Goal: Transaction & Acquisition: Purchase product/service

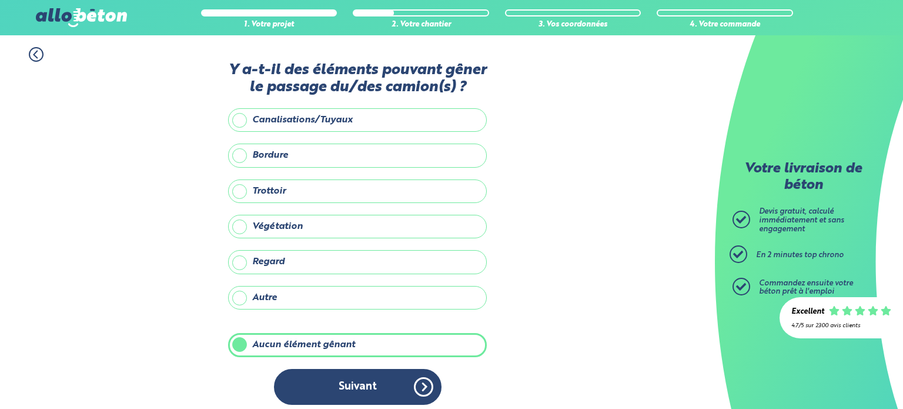
scroll to position [5, 0]
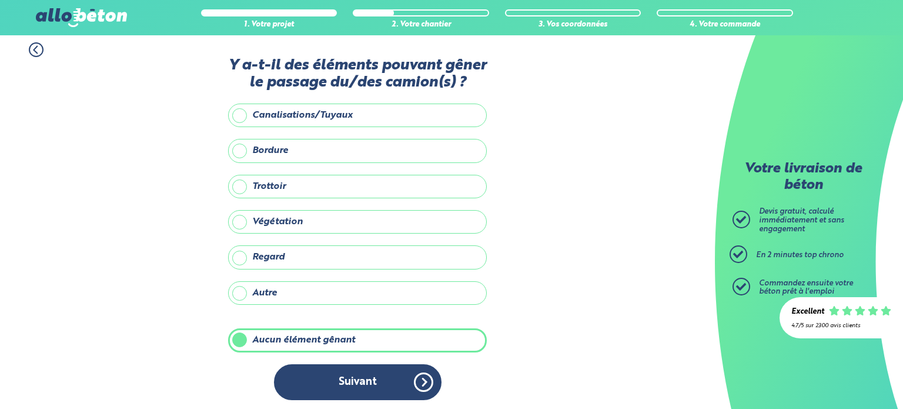
click at [376, 383] on button "Suivant" at bounding box center [358, 382] width 168 height 36
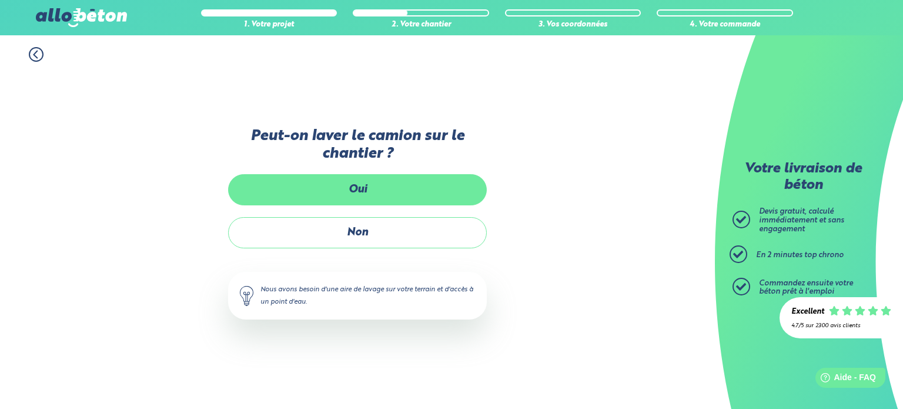
click at [295, 191] on label "Oui" at bounding box center [357, 189] width 259 height 31
click at [0, 0] on input "Oui" at bounding box center [0, 0] width 0 height 0
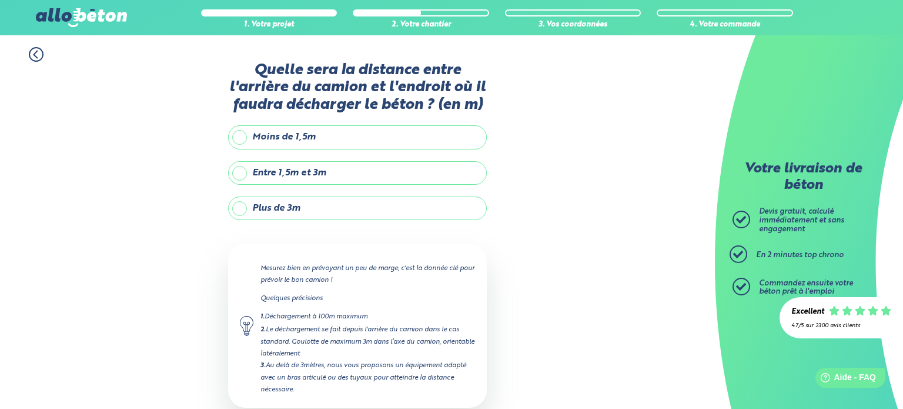
click at [306, 208] on label "Plus de 3m" at bounding box center [357, 208] width 259 height 24
click at [0, 0] on input "Plus de 3m" at bounding box center [0, 0] width 0 height 0
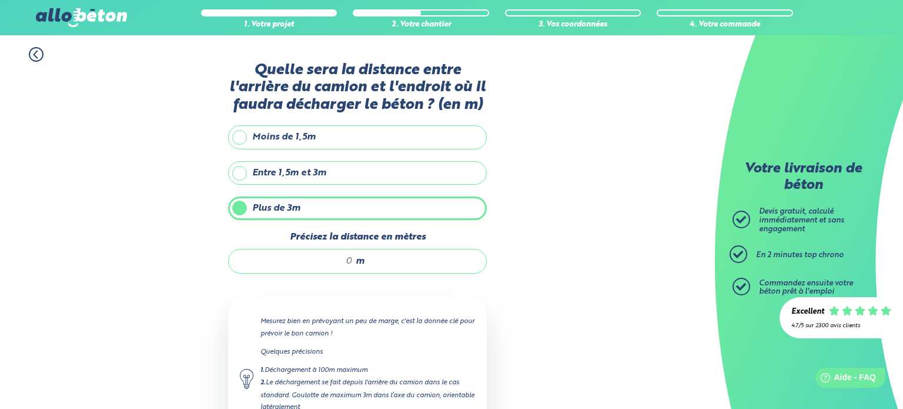
click at [331, 259] on input "Précisez la distance en mètres" at bounding box center [296, 261] width 112 height 12
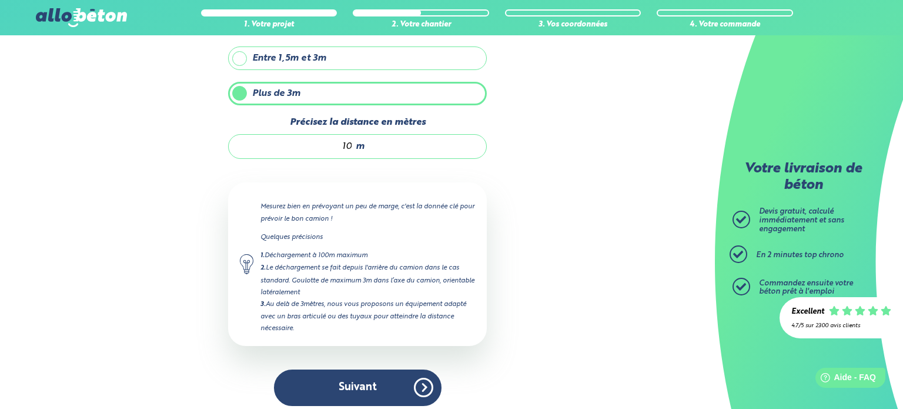
scroll to position [120, 0]
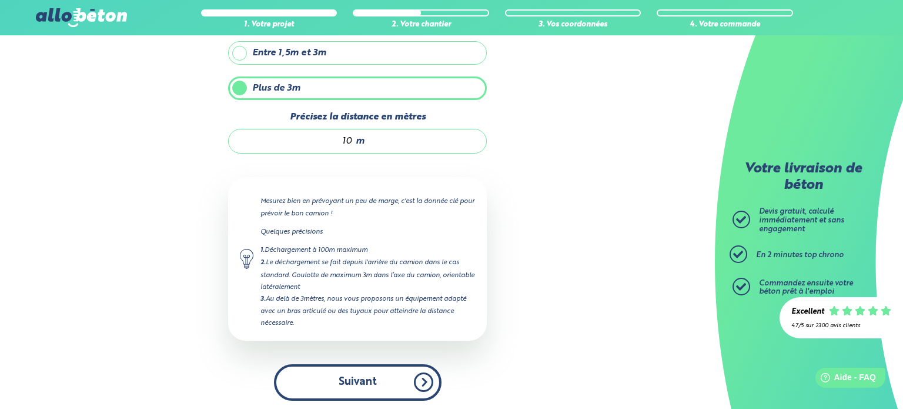
type input "10"
click at [362, 371] on button "Suivant" at bounding box center [358, 382] width 168 height 36
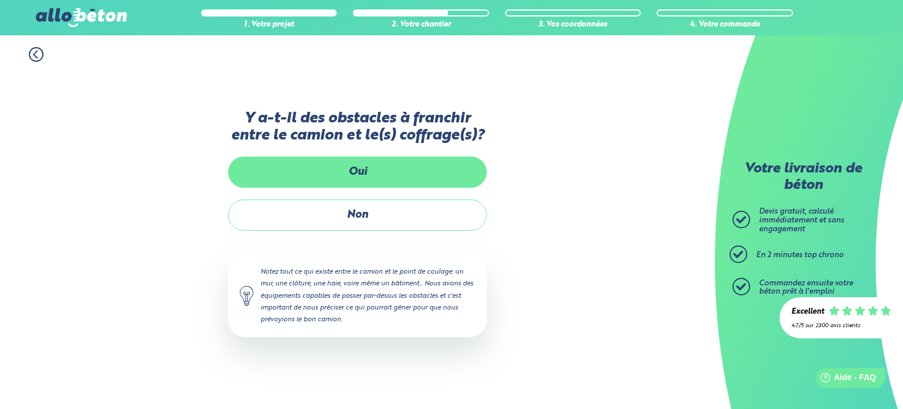
click at [352, 166] on label "Oui" at bounding box center [357, 171] width 259 height 31
click at [0, 0] on input "Oui" at bounding box center [0, 0] width 0 height 0
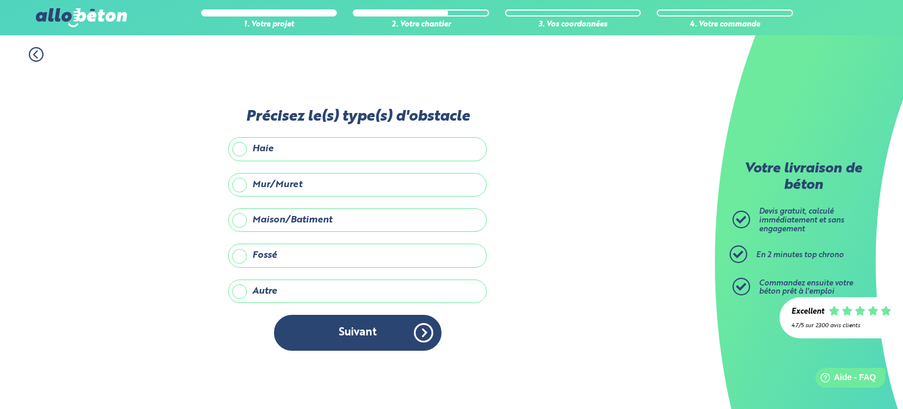
click at [240, 221] on label "Maison/Batiment" at bounding box center [357, 220] width 259 height 24
click at [0, 0] on input "Maison/Batiment" at bounding box center [0, 0] width 0 height 0
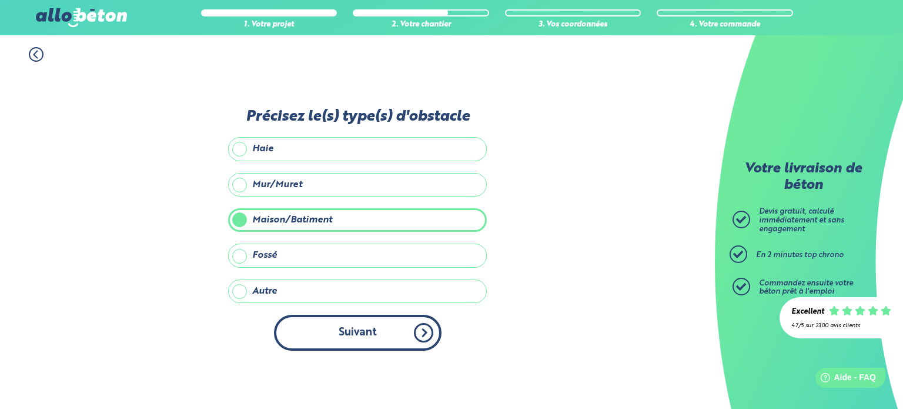
click at [334, 333] on button "Suivant" at bounding box center [358, 332] width 168 height 36
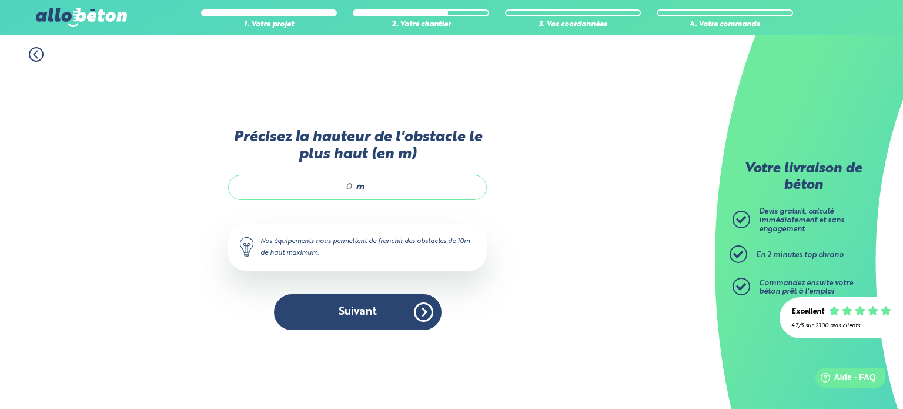
click at [332, 183] on input "Précisez la hauteur de l'obstacle le plus haut (en m)" at bounding box center [296, 187] width 112 height 12
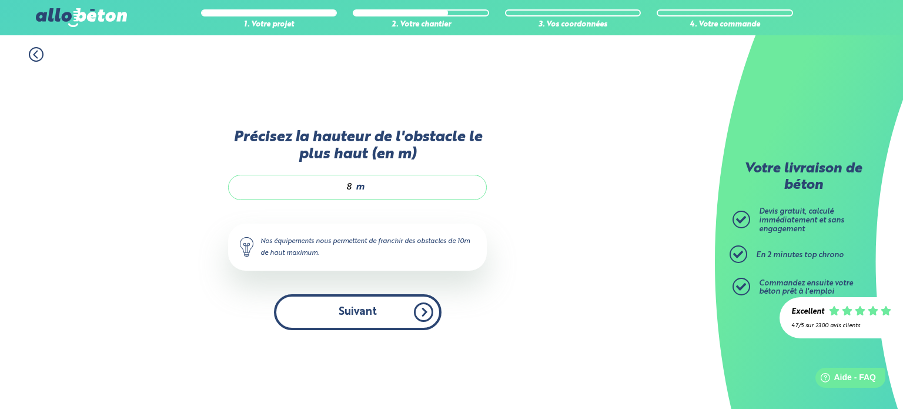
type input "8"
click at [362, 307] on button "Suivant" at bounding box center [358, 312] width 168 height 36
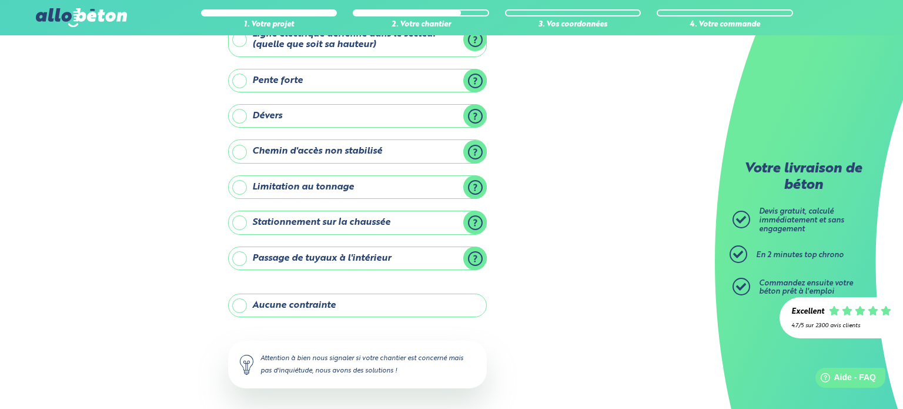
scroll to position [87, 0]
click at [249, 303] on label "Aucune contrainte" at bounding box center [357, 304] width 259 height 24
click at [0, 0] on input "Aucune contrainte" at bounding box center [0, 0] width 0 height 0
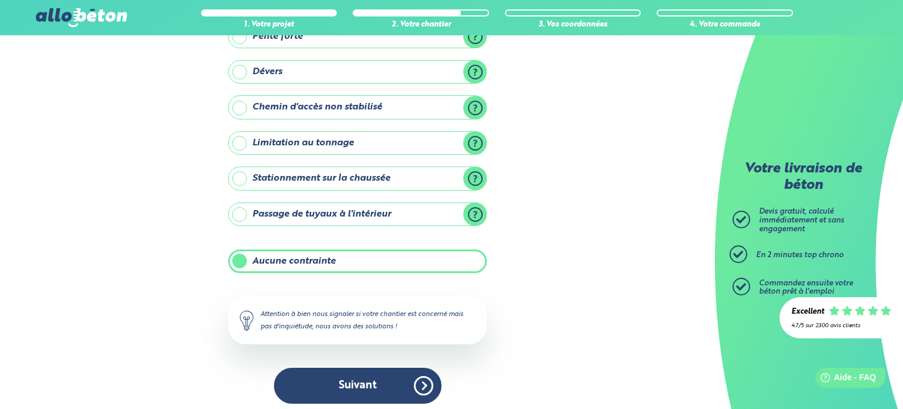
scroll to position [134, 0]
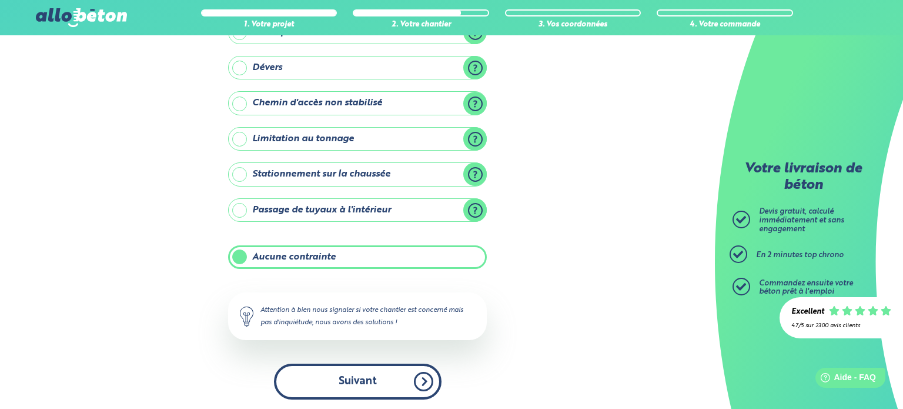
click at [352, 378] on button "Suivant" at bounding box center [358, 381] width 168 height 36
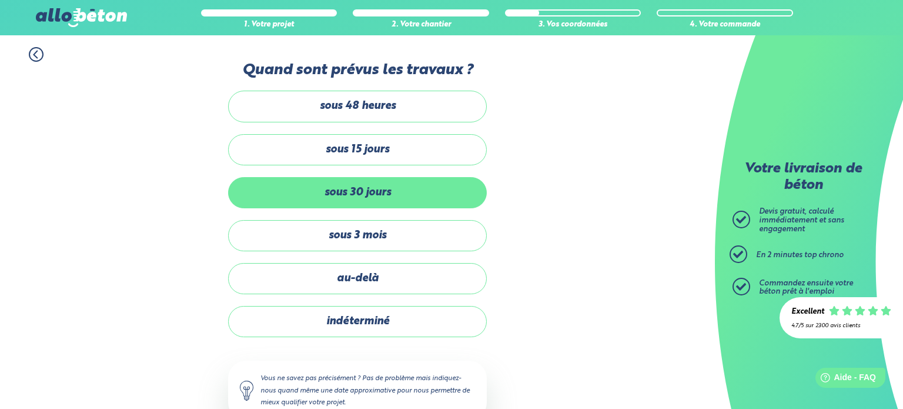
click at [373, 185] on label "sous 30 jours" at bounding box center [357, 192] width 259 height 31
click at [0, 0] on input "sous 30 jours" at bounding box center [0, 0] width 0 height 0
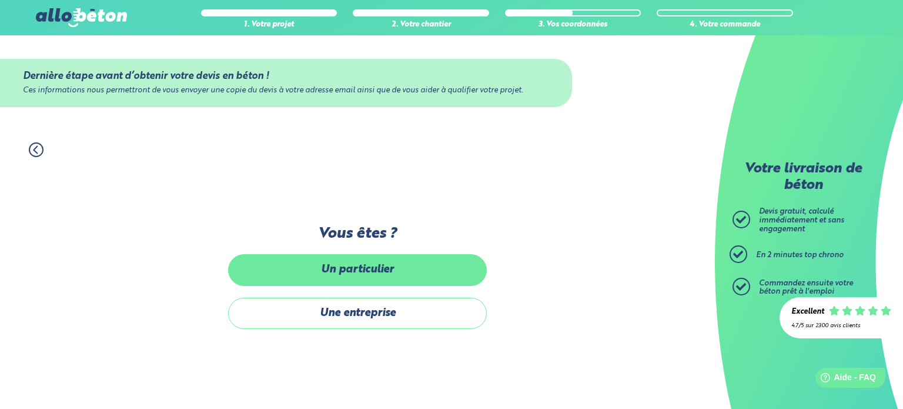
click at [333, 264] on label "Un particulier" at bounding box center [357, 269] width 259 height 31
click at [0, 0] on input "Un particulier" at bounding box center [0, 0] width 0 height 0
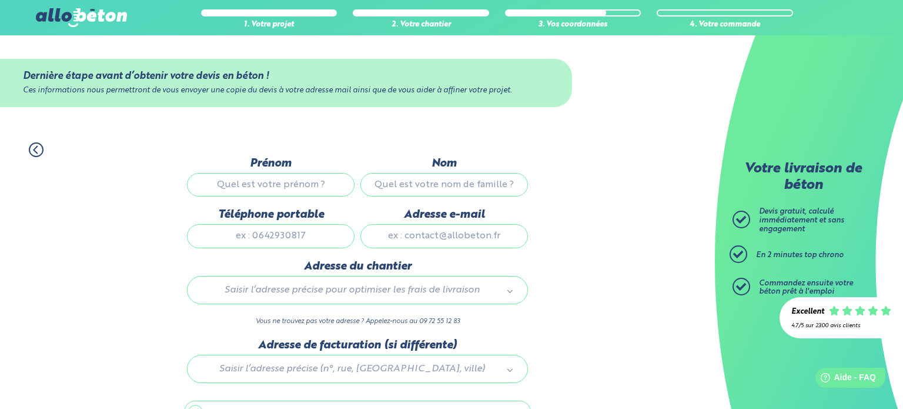
click at [235, 183] on input "Prénom" at bounding box center [271, 185] width 168 height 24
type input "manuel"
click at [399, 181] on input "Nom" at bounding box center [444, 185] width 168 height 24
type input "GONCALVES CATARRO"
click at [282, 233] on input "Téléphone portable" at bounding box center [271, 236] width 168 height 24
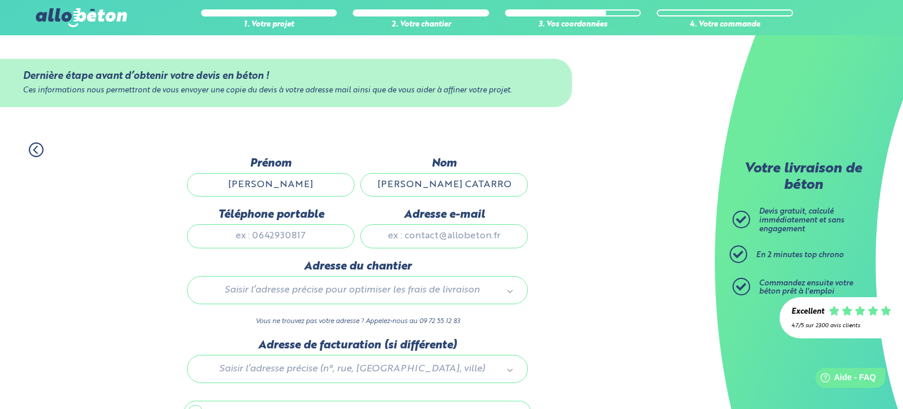
type input "0621618138"
type input "roma780@live.fr"
type input "43 bis rue de choisy"
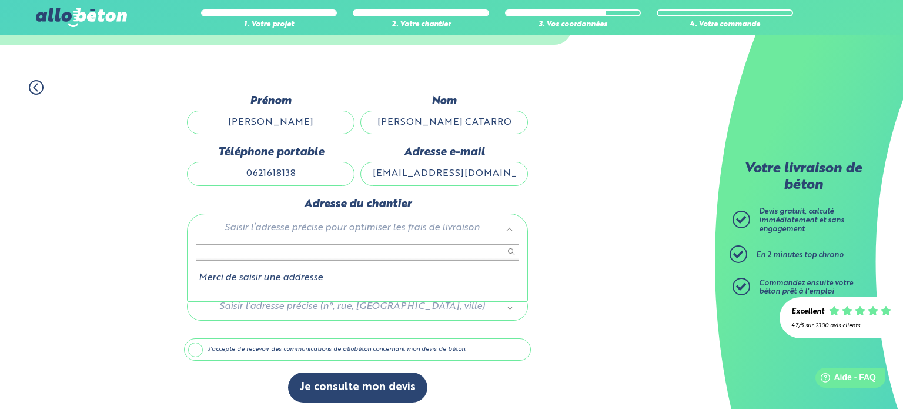
scroll to position [66, 0]
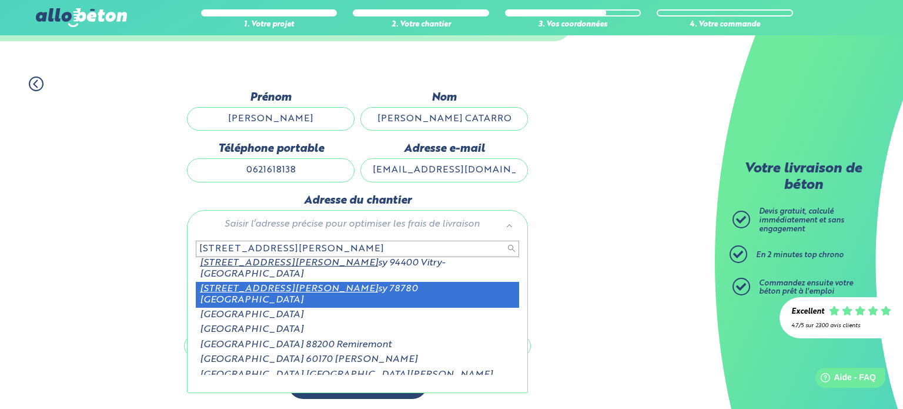
type input "43 rue de choi"
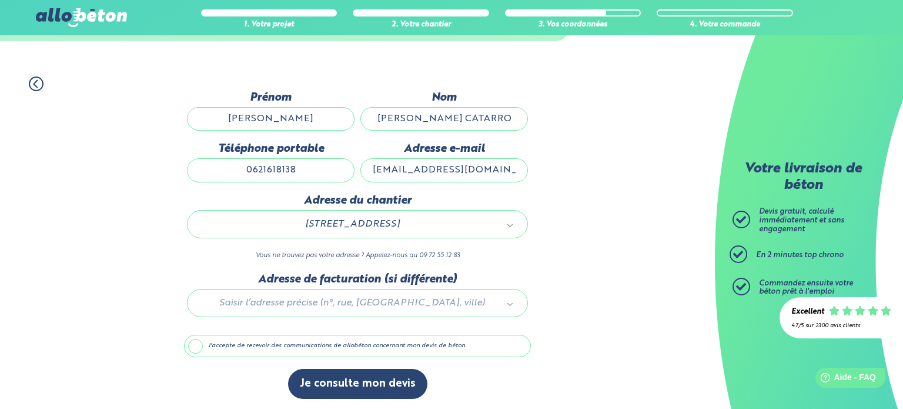
click at [280, 299] on div at bounding box center [357, 301] width 347 height 56
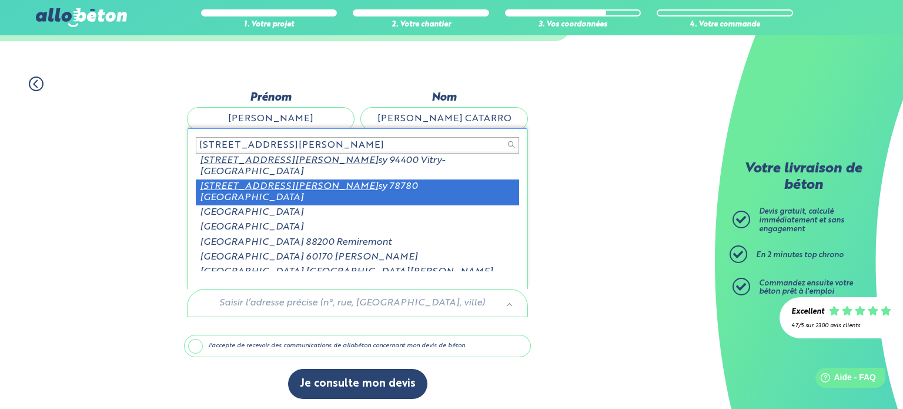
type input "43 rue de choi"
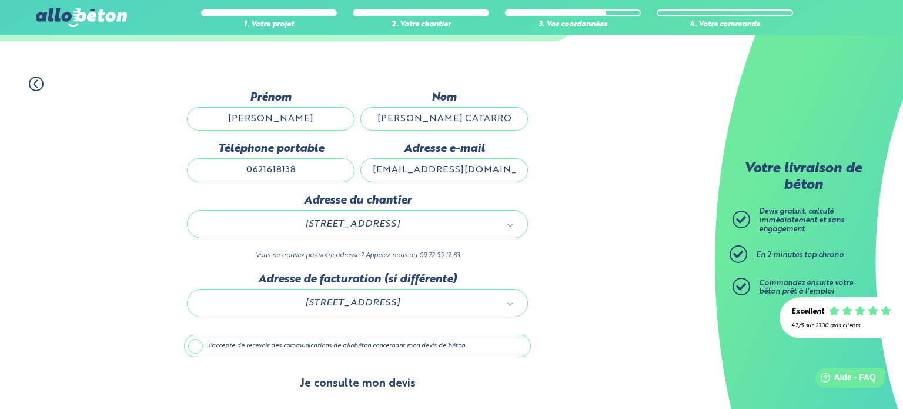
click at [356, 380] on button "Je consulte mon devis" at bounding box center [357, 384] width 139 height 30
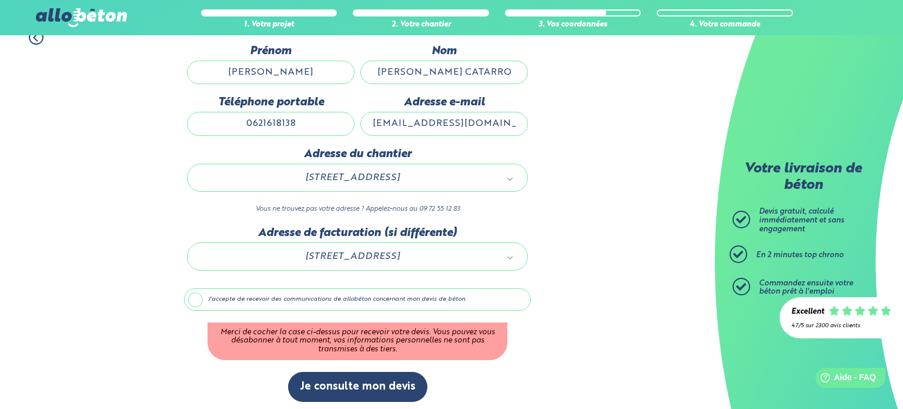
scroll to position [115, 0]
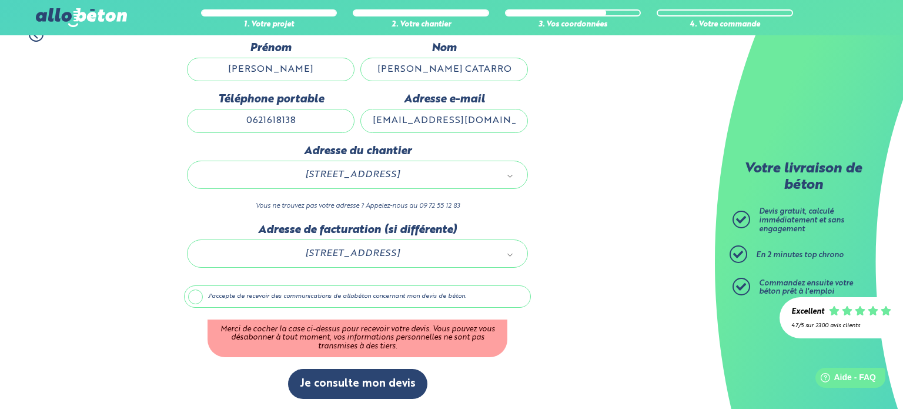
click at [196, 295] on label "J'accepte de recevoir des communications de allobéton concernant mon devis de b…" at bounding box center [357, 296] width 347 height 22
click at [0, 0] on input "J'accepte de recevoir des communications de allobéton concernant mon devis de b…" at bounding box center [0, 0] width 0 height 0
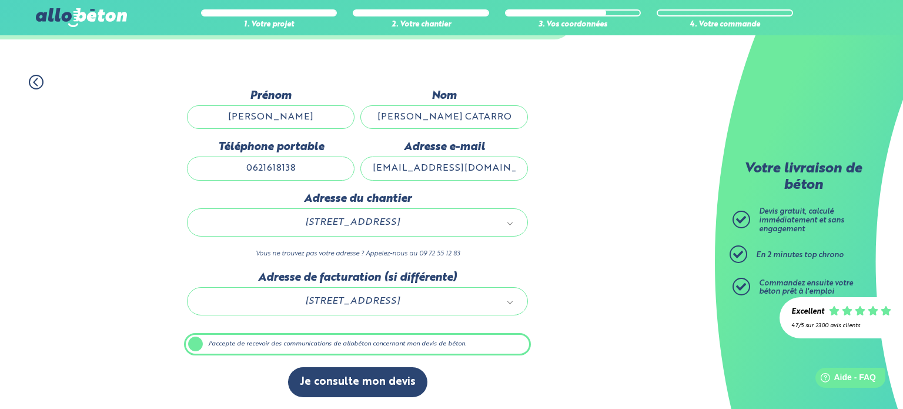
scroll to position [66, 0]
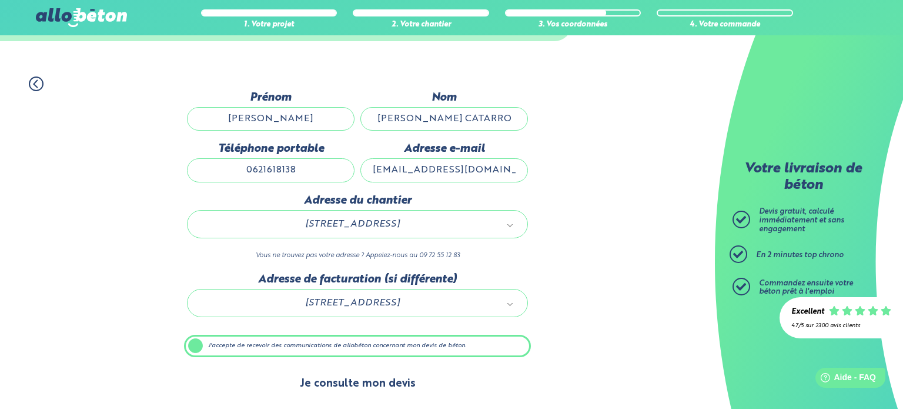
click at [332, 378] on button "Je consulte mon devis" at bounding box center [357, 384] width 139 height 30
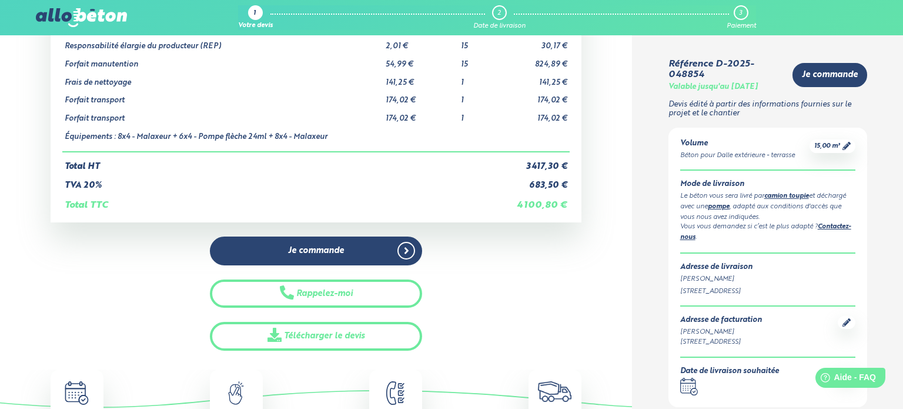
scroll to position [219, 0]
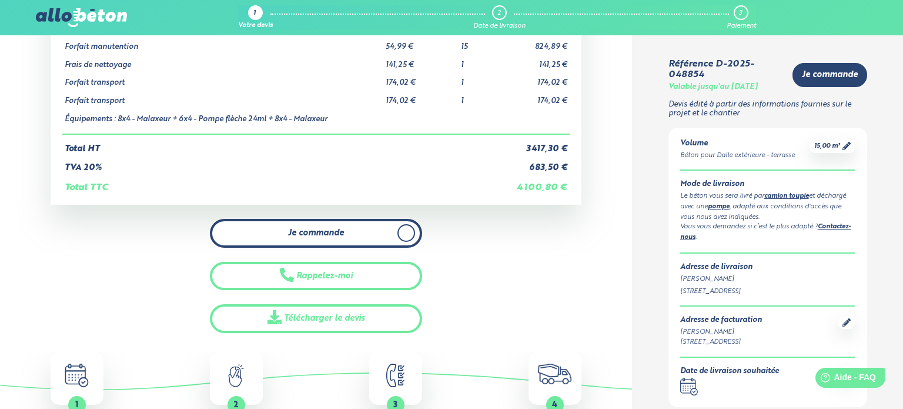
click at [315, 232] on span "Je commande" at bounding box center [316, 233] width 56 height 10
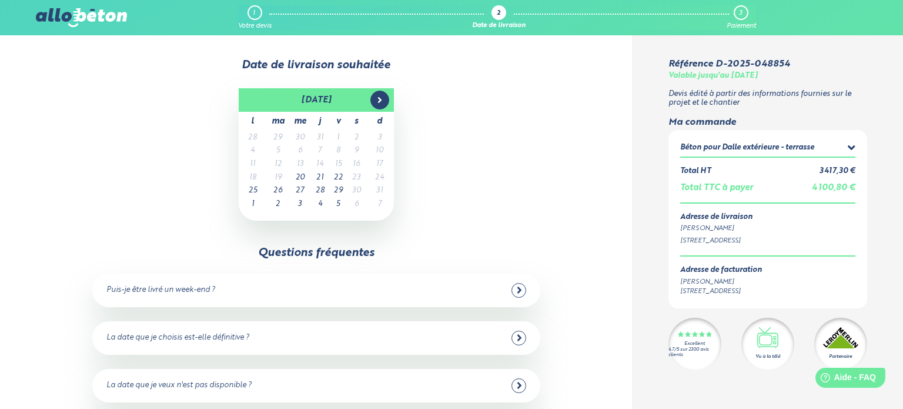
click at [377, 95] on icon at bounding box center [379, 99] width 9 height 9
click at [337, 190] on td "26" at bounding box center [338, 191] width 19 height 14
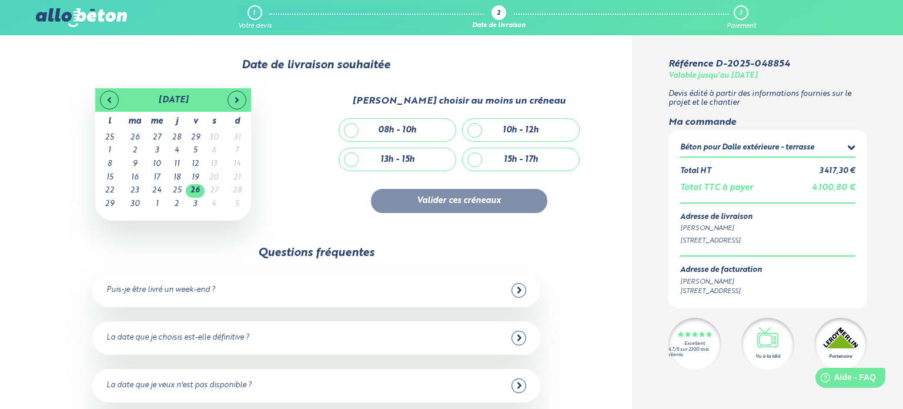
click at [399, 129] on div "08h - 10h" at bounding box center [397, 130] width 38 height 10
checkbox input "true"
click at [447, 197] on button "Valider ces créneaux" at bounding box center [459, 201] width 176 height 24
